Goal: Communication & Community: Answer question/provide support

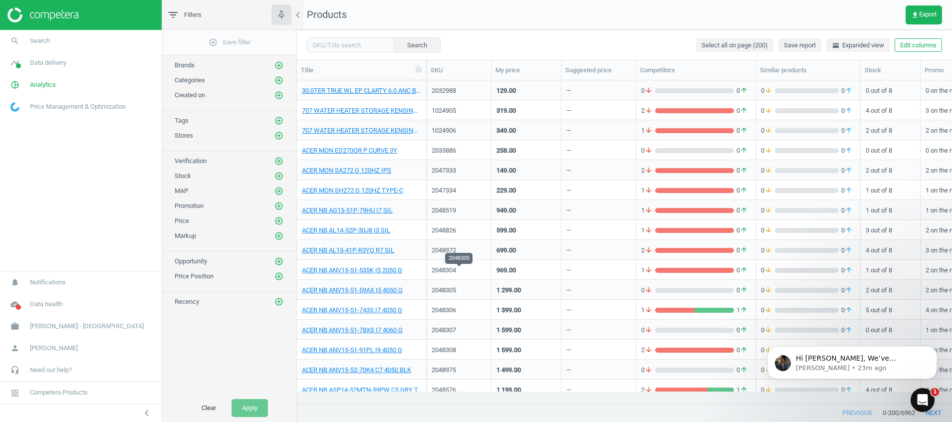
scroll to position [150, 0]
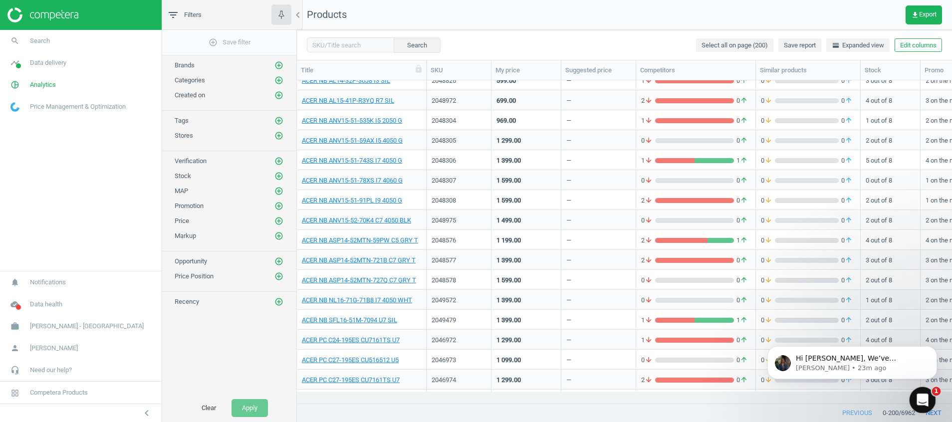
click at [931, 397] on div "Open Intercom Messenger" at bounding box center [921, 398] width 33 height 33
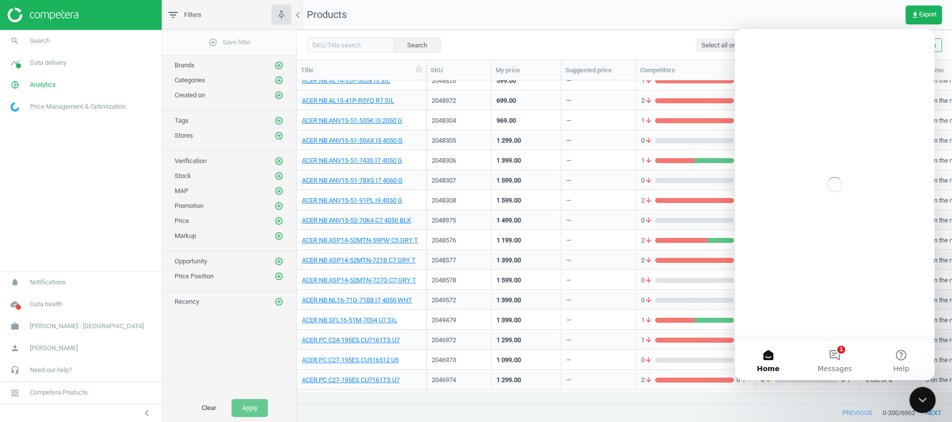
scroll to position [0, 0]
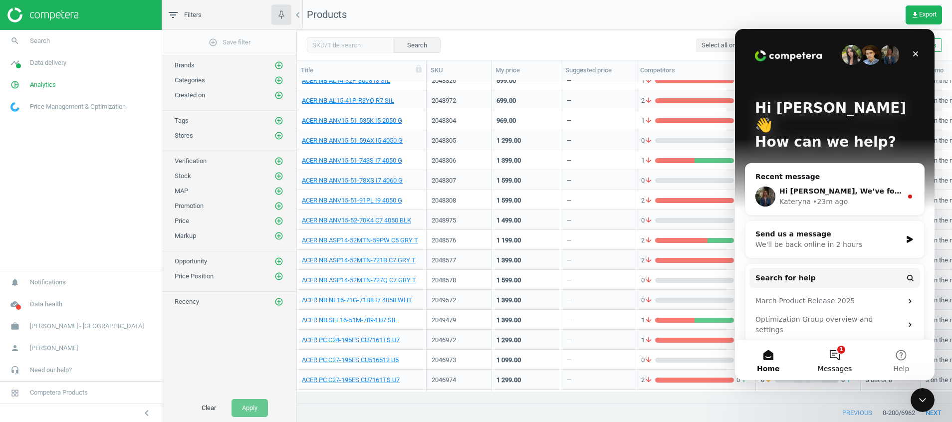
click at [843, 344] on button "1 Messages" at bounding box center [835, 360] width 66 height 40
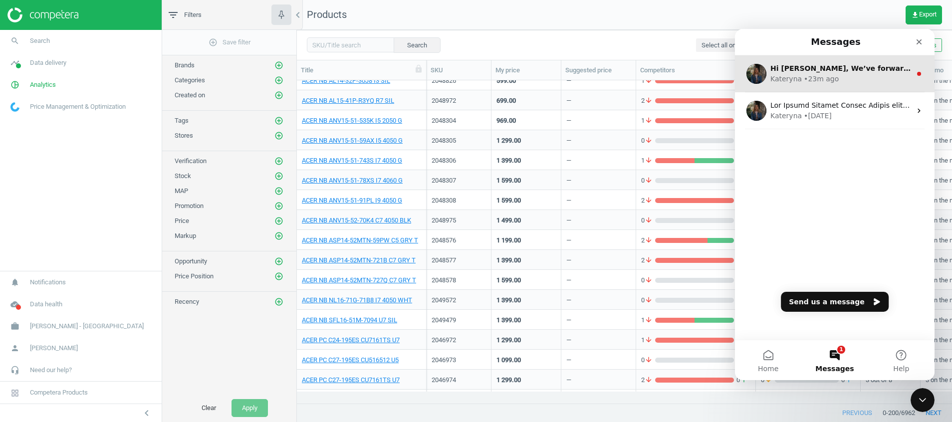
click at [797, 71] on span "Hi [PERSON_NAME], We’ve forwarded this to the tech team and will keep you updat…" at bounding box center [942, 68] width 343 height 8
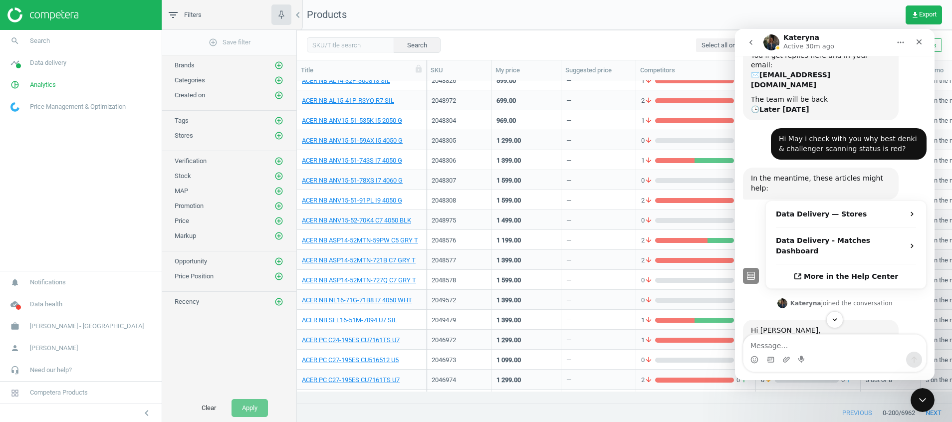
scroll to position [146, 0]
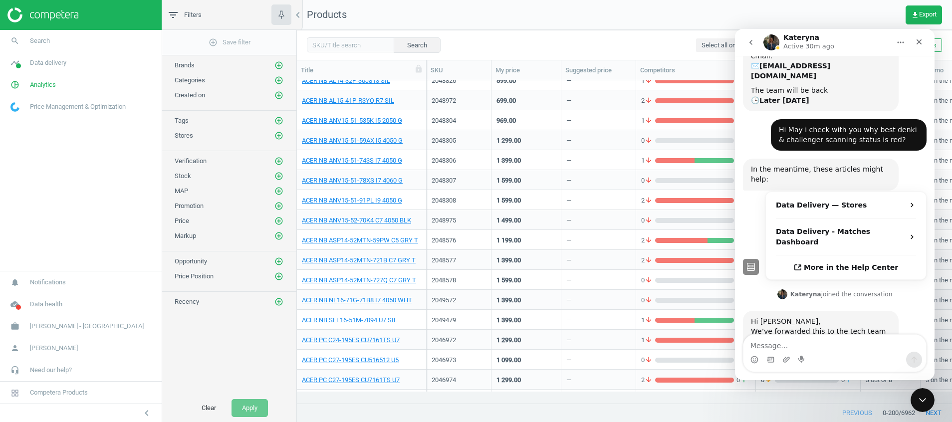
click at [753, 42] on icon "go back" at bounding box center [751, 42] width 8 height 8
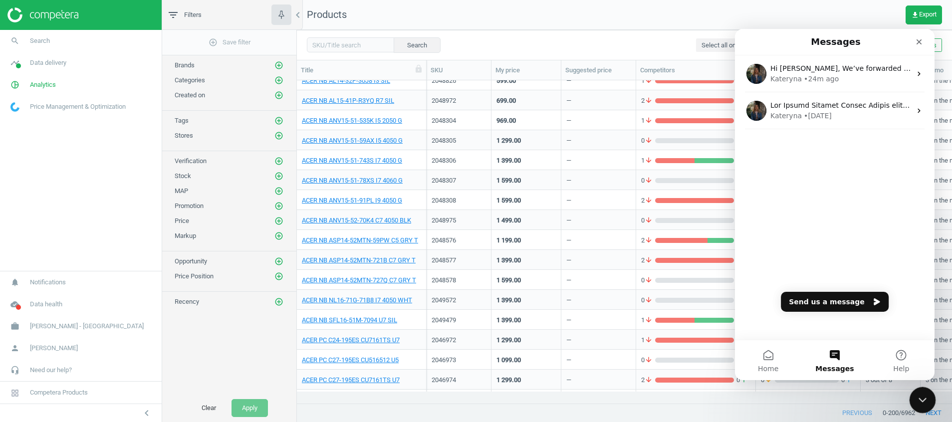
click at [925, 400] on icon "Close Intercom Messenger" at bounding box center [922, 399] width 12 height 12
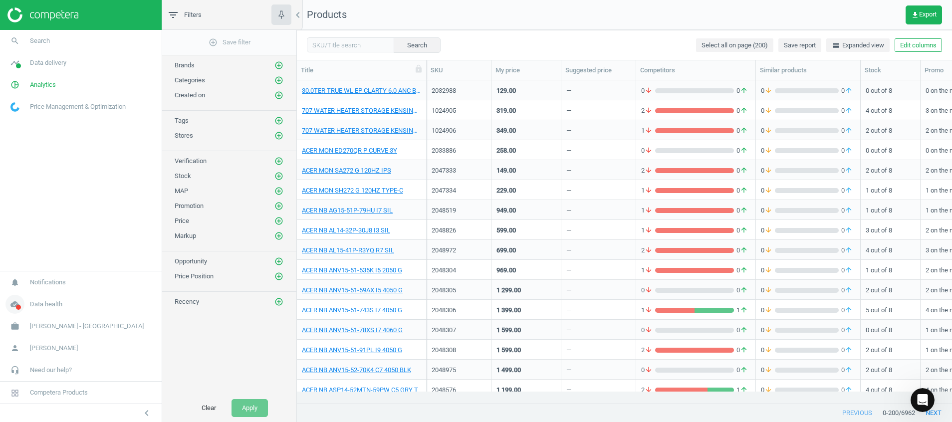
click at [13, 305] on icon "cloud_done" at bounding box center [14, 304] width 19 height 19
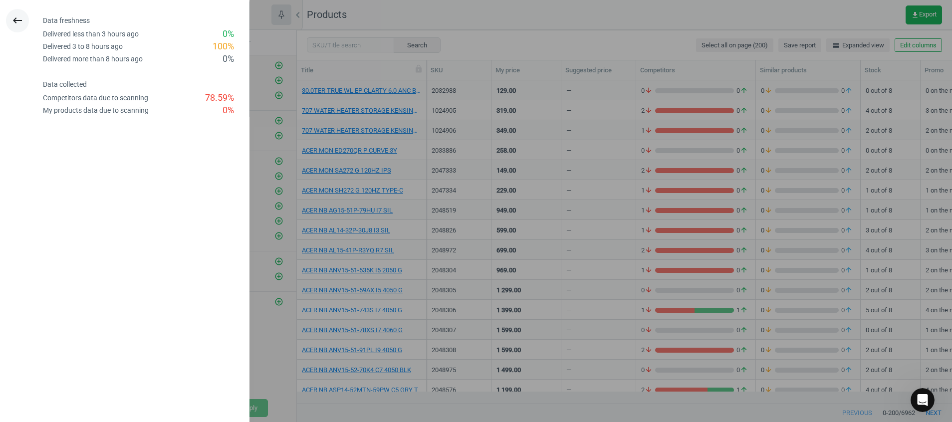
click at [13, 17] on icon "keyboard_backspace" at bounding box center [17, 20] width 12 height 12
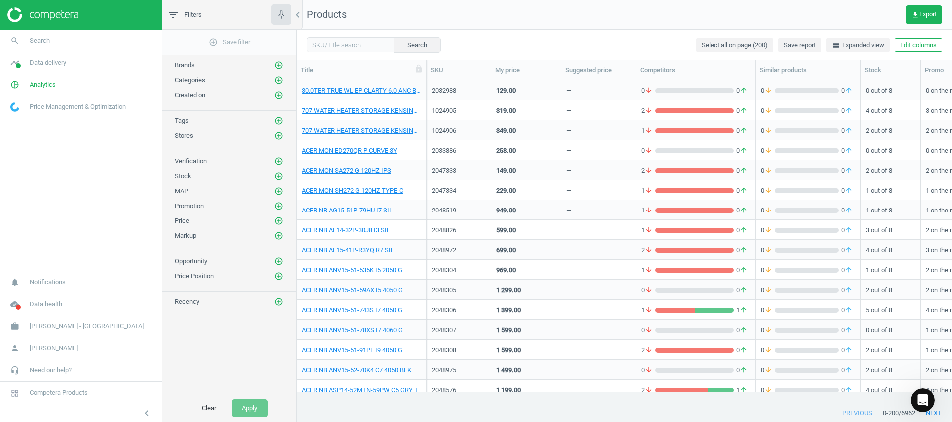
click at [73, 18] on img at bounding box center [42, 14] width 71 height 15
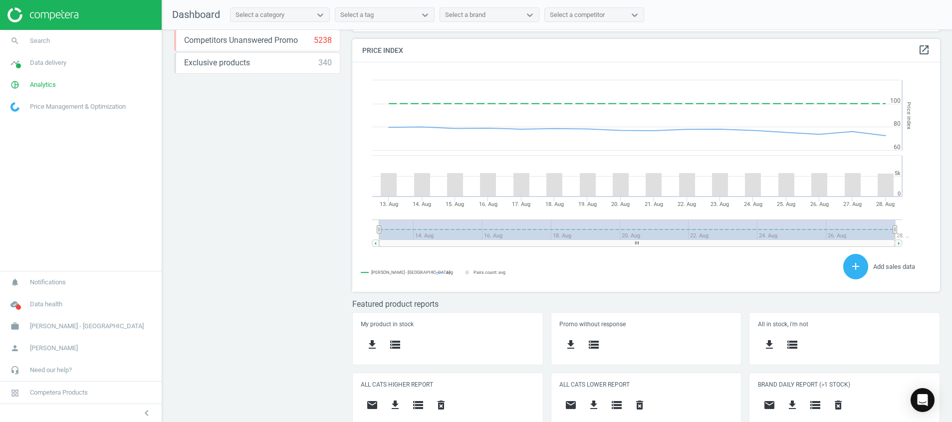
scroll to position [221, 600]
